Goal: Task Accomplishment & Management: Manage account settings

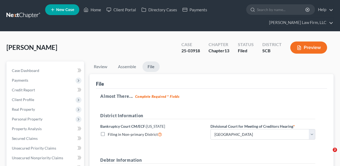
select select "0"
click at [94, 13] on link "Home" at bounding box center [92, 10] width 23 height 10
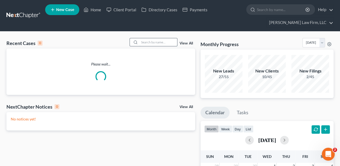
click at [148, 44] on input "search" at bounding box center [159, 42] width 38 height 8
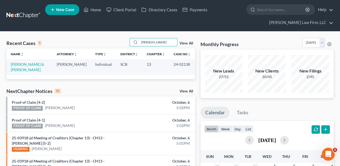
type input "[PERSON_NAME]"
click at [18, 65] on link "[PERSON_NAME] & [PERSON_NAME]" at bounding box center [27, 67] width 33 height 10
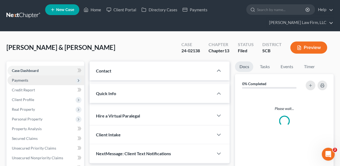
select select "2"
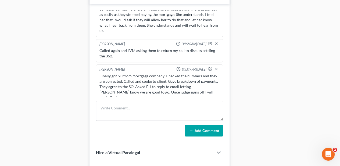
scroll to position [244, 0]
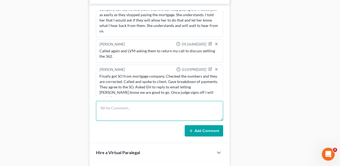
click at [129, 106] on textarea at bounding box center [159, 111] width 127 height 20
type textarea "Returned call and LVM"
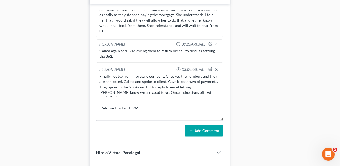
click at [195, 125] on button "Add Comment" at bounding box center [204, 130] width 38 height 11
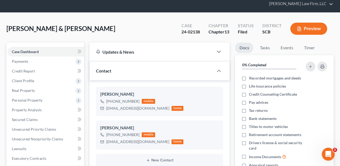
scroll to position [0, 0]
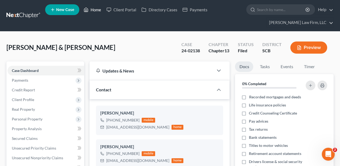
drag, startPoint x: 92, startPoint y: 9, endPoint x: 11, endPoint y: 63, distance: 97.3
click at [92, 9] on link "Home" at bounding box center [92, 10] width 23 height 10
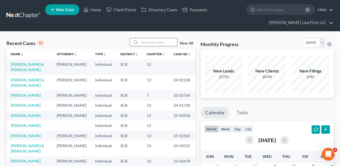
click at [161, 40] on input "search" at bounding box center [159, 42] width 38 height 8
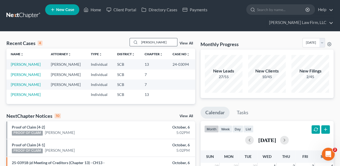
click at [161, 43] on input "[PERSON_NAME]" at bounding box center [159, 42] width 38 height 8
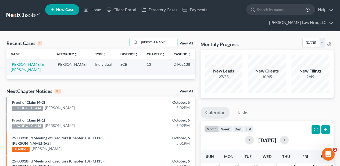
type input "[PERSON_NAME]"
click at [31, 66] on td "[PERSON_NAME] & [PERSON_NAME]" at bounding box center [29, 66] width 46 height 15
click at [31, 65] on link "[PERSON_NAME] & [PERSON_NAME]" at bounding box center [27, 67] width 33 height 10
select select "2"
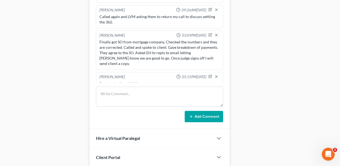
scroll to position [392, 0]
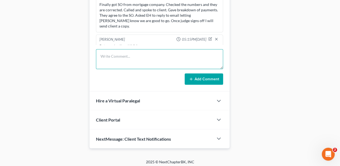
click at [137, 55] on textarea at bounding box center [159, 59] width 127 height 20
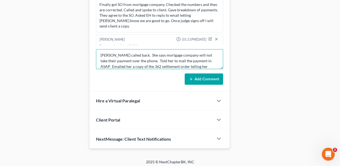
scroll to position [6, 0]
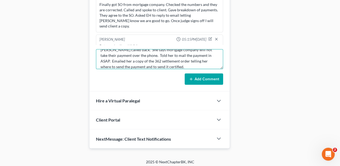
type textarea "[PERSON_NAME] called back. She says mortgage company will not take their paymen…"
click at [198, 73] on button "Add Comment" at bounding box center [204, 78] width 38 height 11
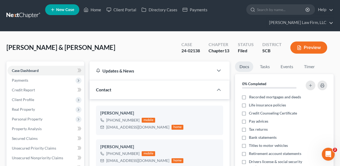
scroll to position [0, 0]
drag, startPoint x: 93, startPoint y: 9, endPoint x: 94, endPoint y: 19, distance: 10.5
click at [93, 9] on link "Home" at bounding box center [92, 10] width 23 height 10
